Goal: Task Accomplishment & Management: Manage account settings

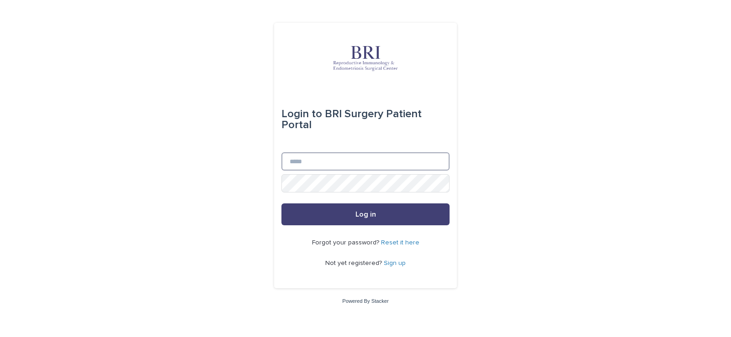
click at [352, 161] on input "Email" at bounding box center [365, 162] width 168 height 18
click at [405, 240] on link "Reset it here" at bounding box center [400, 243] width 38 height 6
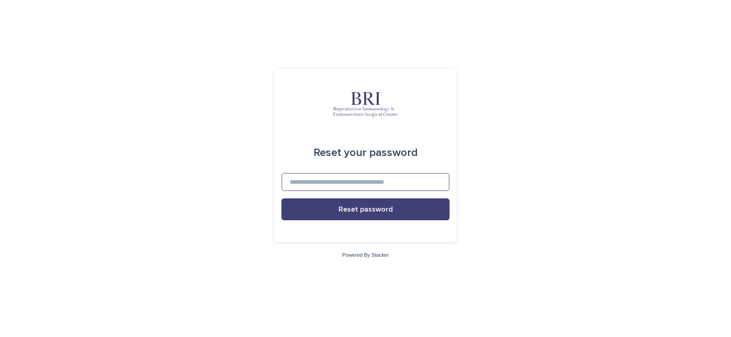
click at [329, 184] on input at bounding box center [365, 182] width 168 height 18
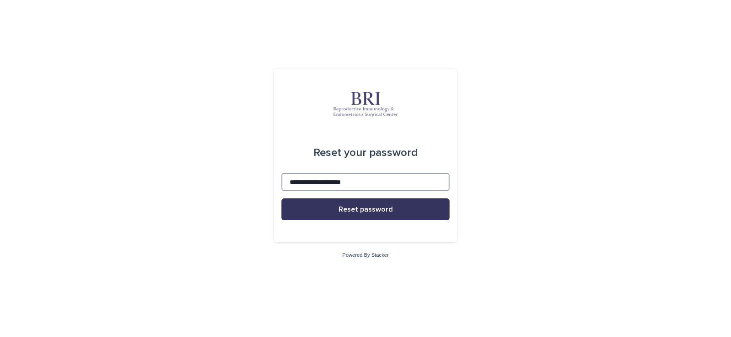
type input "**********"
click at [343, 210] on span "Reset password" at bounding box center [365, 209] width 54 height 7
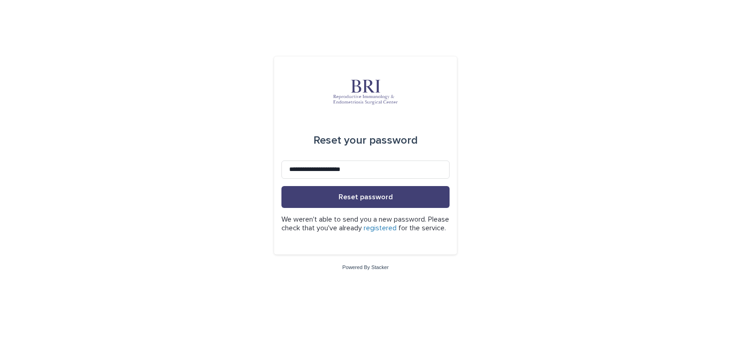
click at [396, 227] on link "registered" at bounding box center [380, 228] width 33 height 7
